Goal: Book appointment/travel/reservation

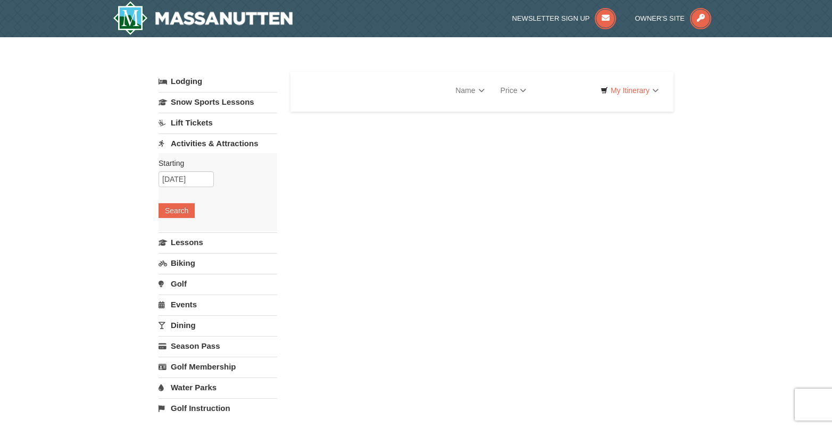
select select "10"
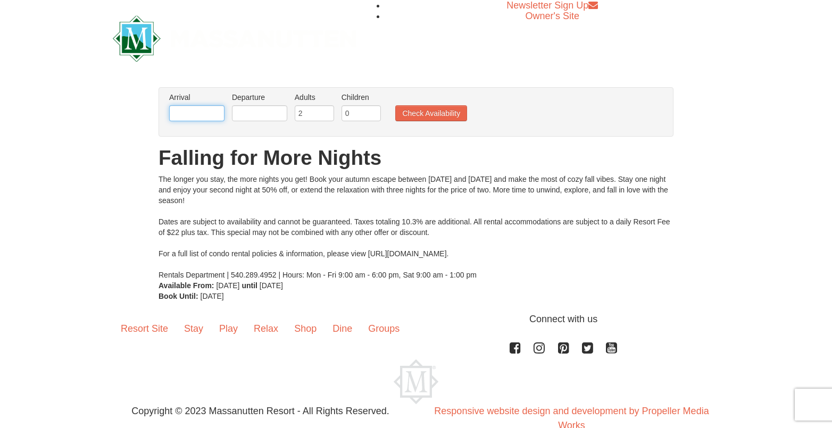
click at [216, 117] on input "text" at bounding box center [196, 113] width 55 height 16
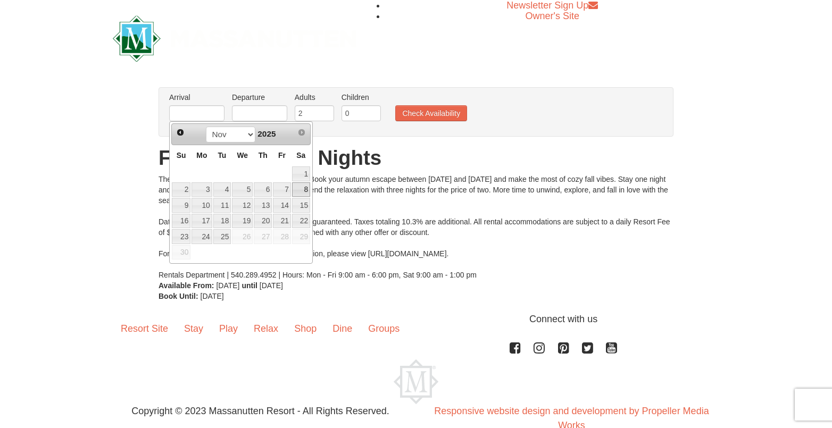
click at [301, 186] on link "8" at bounding box center [301, 190] width 18 height 15
type input "[DATE]"
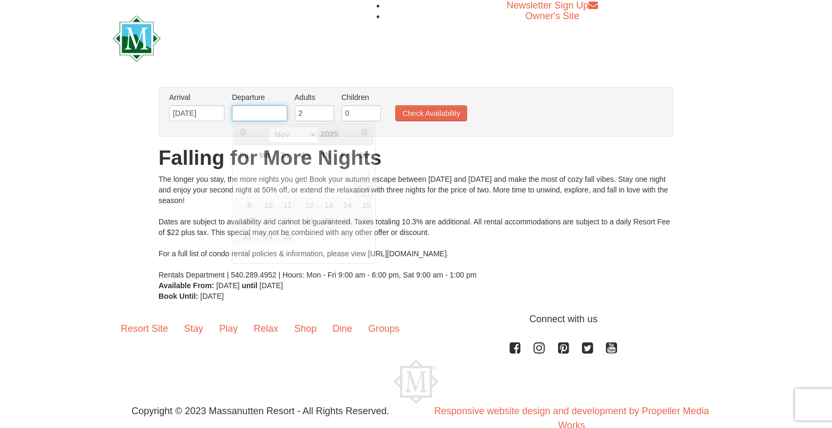
click at [270, 110] on input "text" at bounding box center [259, 113] width 55 height 16
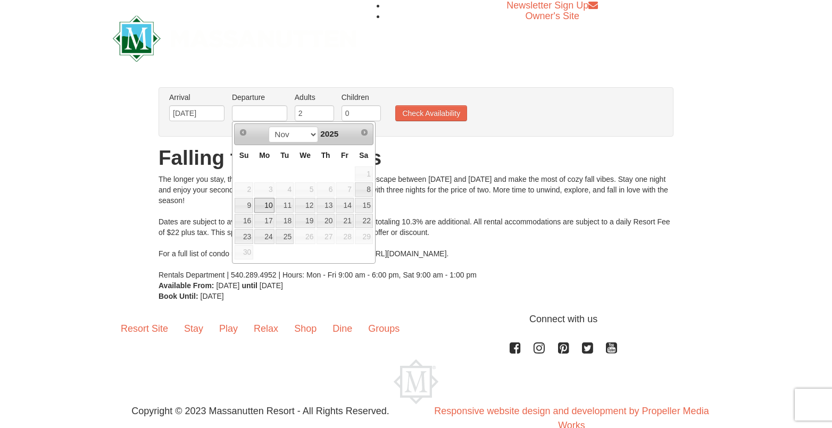
click at [266, 204] on link "10" at bounding box center [264, 205] width 20 height 15
type input "[DATE]"
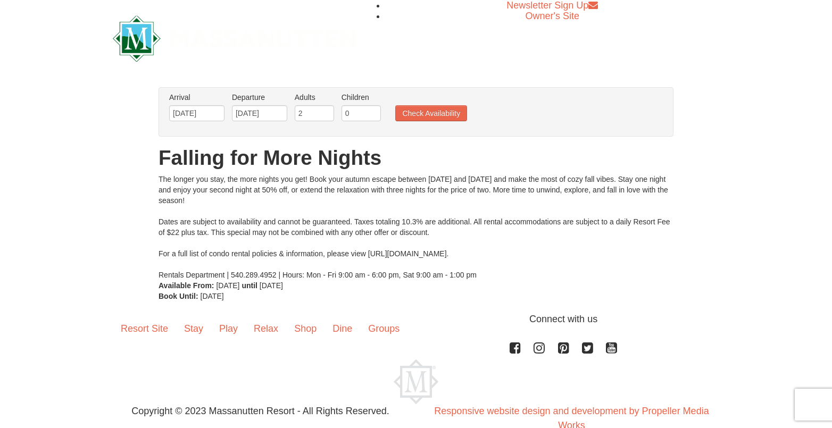
type input "1"
click at [373, 111] on input "1" at bounding box center [361, 113] width 39 height 16
click at [426, 112] on button "Check Availability" at bounding box center [431, 113] width 72 height 16
click at [435, 113] on button "Check Availability" at bounding box center [431, 113] width 72 height 16
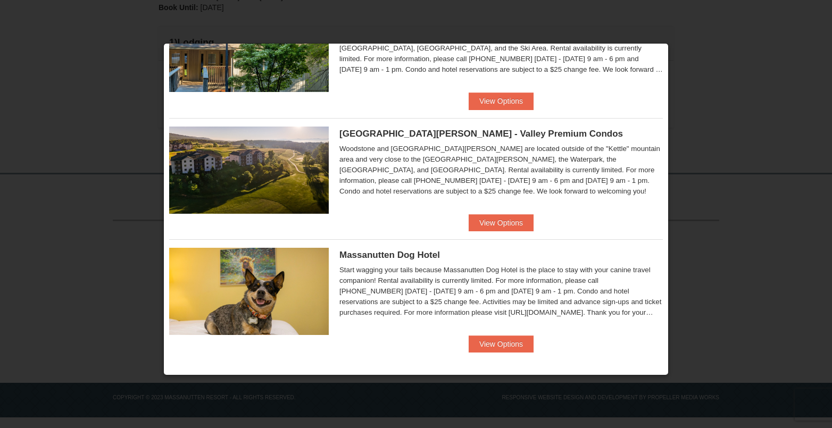
scroll to position [268, 0]
click at [512, 342] on button "View Options" at bounding box center [501, 344] width 65 height 17
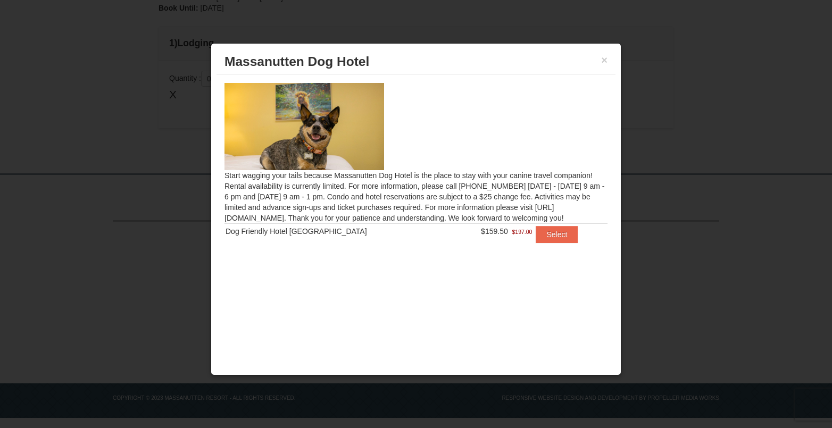
click at [313, 129] on img at bounding box center [305, 126] width 160 height 87
click at [541, 235] on button "Select" at bounding box center [557, 234] width 42 height 17
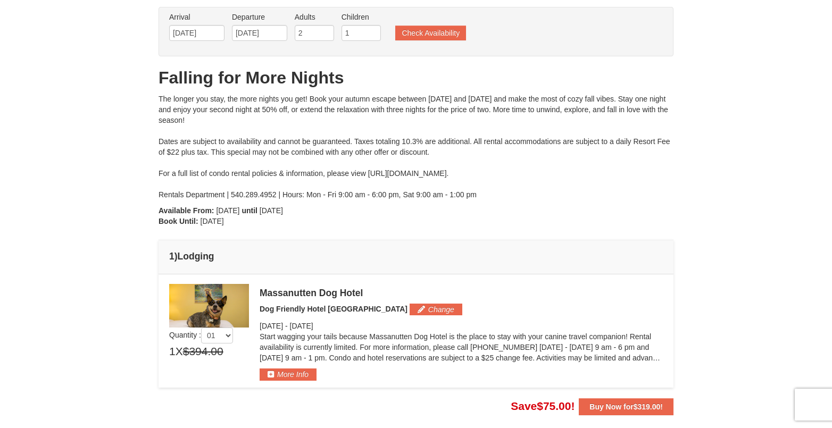
scroll to position [52, 0]
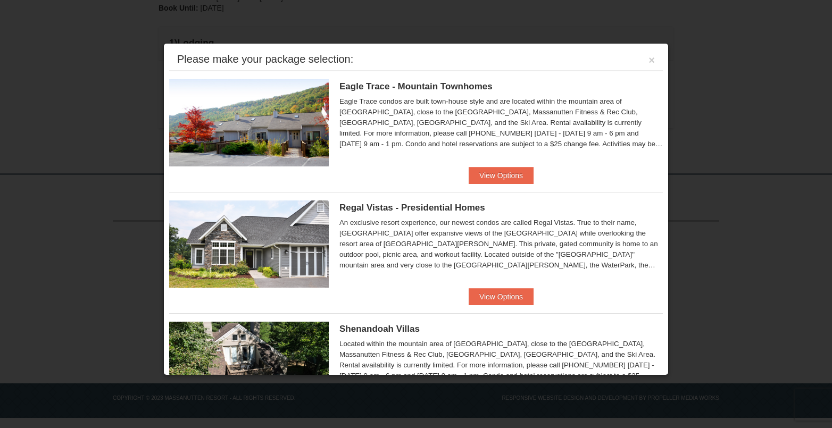
click at [118, 115] on div at bounding box center [416, 214] width 832 height 428
click at [651, 60] on button "×" at bounding box center [652, 60] width 6 height 11
